Goal: Use online tool/utility: Utilize a website feature to perform a specific function

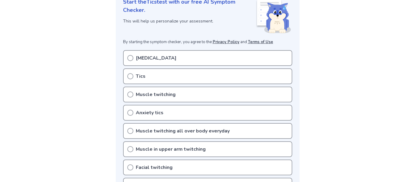
scroll to position [99, 0]
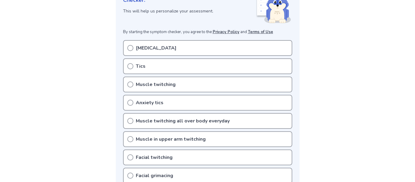
click at [287, 100] on div "Anxiety tics" at bounding box center [207, 103] width 169 height 16
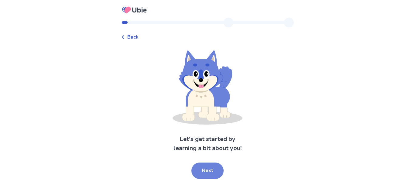
click at [211, 169] on button "Next" at bounding box center [207, 171] width 32 height 16
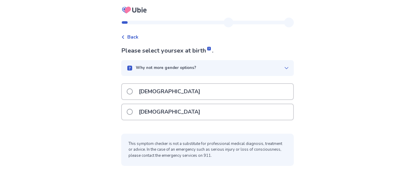
click at [148, 110] on p "Female" at bounding box center [169, 111] width 69 height 15
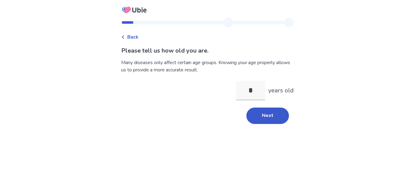
type input "**"
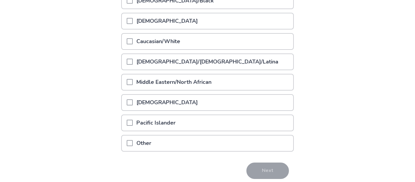
scroll to position [101, 0]
click at [138, 42] on p "Caucasian/White" at bounding box center [158, 40] width 51 height 15
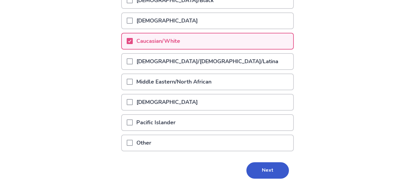
click at [145, 60] on p "Hispanic/Latino/Latina" at bounding box center [207, 61] width 149 height 15
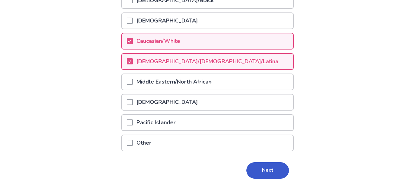
click at [136, 61] on p "Hispanic/Latino/Latina" at bounding box center [207, 61] width 149 height 15
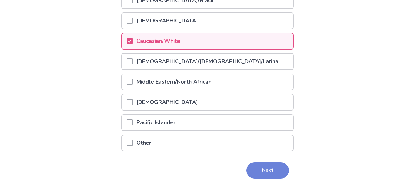
click at [270, 169] on button "Next" at bounding box center [267, 170] width 43 height 16
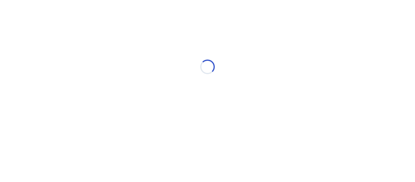
scroll to position [0, 0]
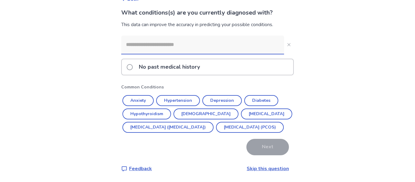
scroll to position [51, 0]
click at [137, 95] on button "Anxiety" at bounding box center [137, 100] width 31 height 11
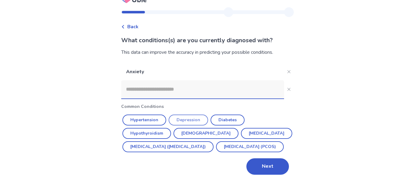
click at [199, 115] on button "Depression" at bounding box center [188, 120] width 39 height 11
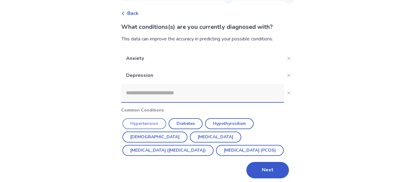
click at [142, 121] on button "Hypertension" at bounding box center [144, 123] width 44 height 11
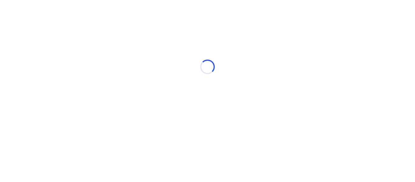
scroll to position [0, 0]
